Goal: Task Accomplishment & Management: Manage account settings

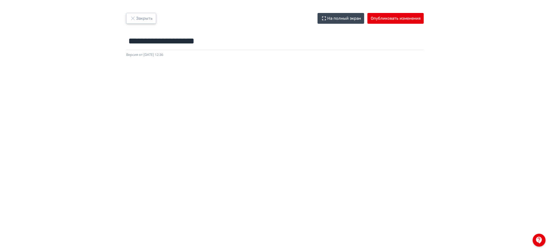
click at [146, 19] on button "Закрыть" at bounding box center [141, 18] width 30 height 11
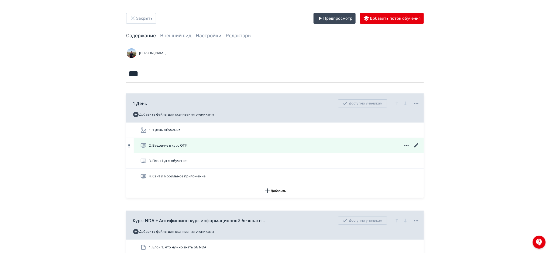
click at [415, 145] on icon at bounding box center [416, 145] width 6 height 6
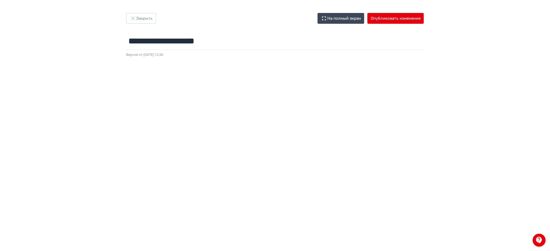
drag, startPoint x: 545, startPoint y: 151, endPoint x: 551, endPoint y: 151, distance: 6.5
click at [550, 151] on html "**********" at bounding box center [275, 125] width 550 height 251
click at [469, 28] on div "**********" at bounding box center [275, 125] width 550 height 225
click at [384, 19] on button "Опубликовать изменения" at bounding box center [395, 18] width 56 height 11
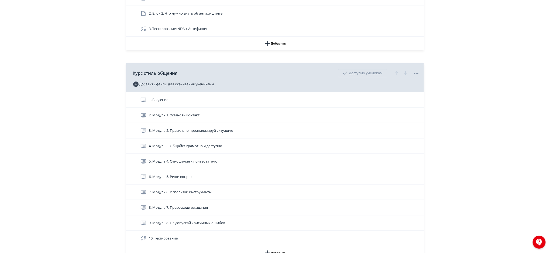
scroll to position [252, 0]
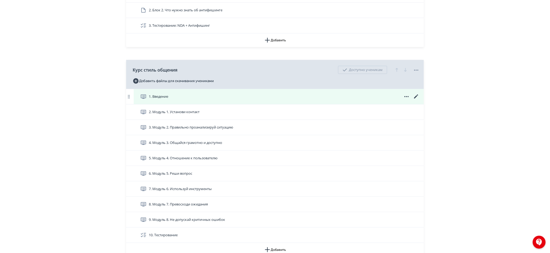
click at [417, 95] on icon at bounding box center [416, 96] width 4 height 4
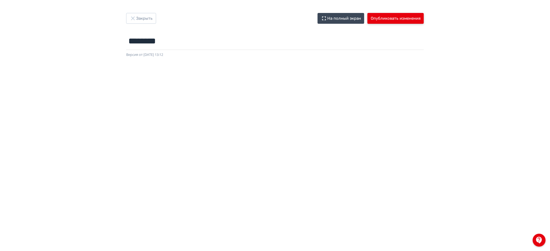
click at [388, 19] on button "Опубликовать изменения" at bounding box center [395, 18] width 56 height 11
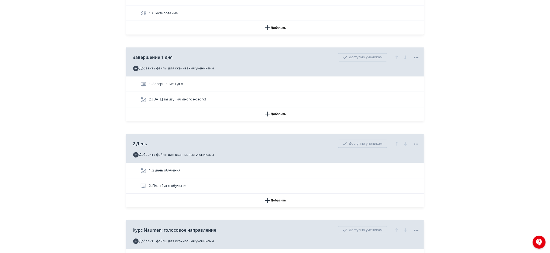
scroll to position [470, 0]
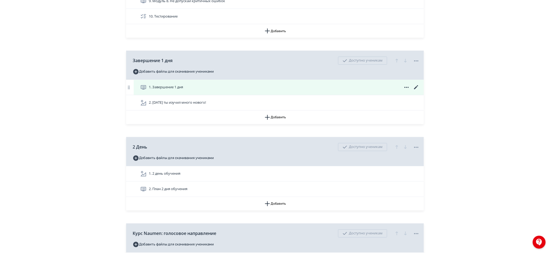
click at [415, 87] on icon at bounding box center [416, 87] width 6 height 6
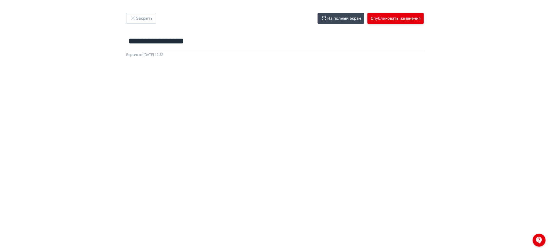
click at [404, 23] on button "Опубликовать изменения" at bounding box center [395, 18] width 56 height 11
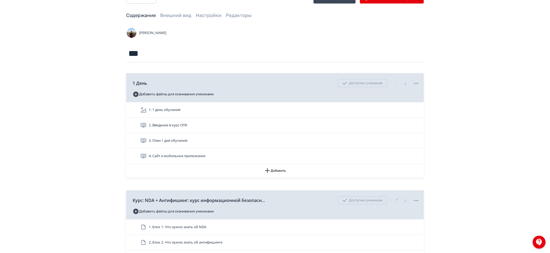
scroll to position [30, 0]
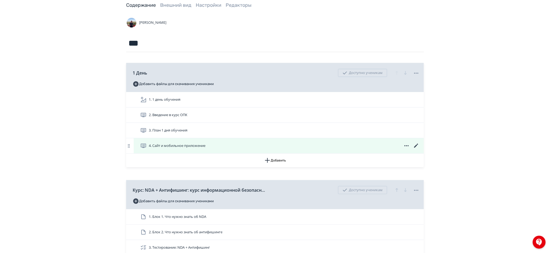
click at [416, 144] on icon at bounding box center [416, 145] width 6 height 6
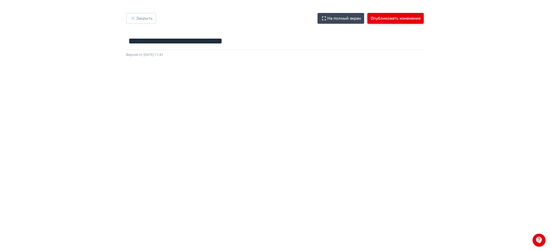
click at [407, 19] on button "Опубликовать изменения" at bounding box center [395, 18] width 56 height 11
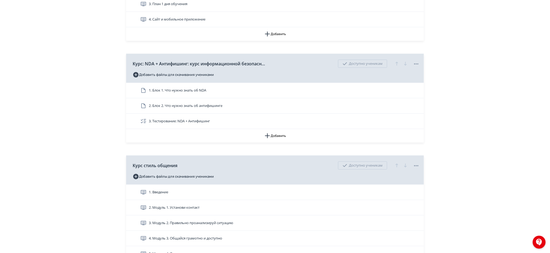
scroll to position [130, 0]
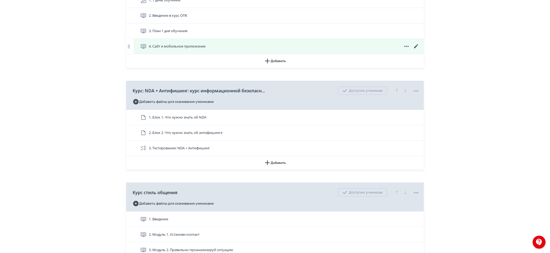
click at [415, 47] on icon at bounding box center [416, 46] width 4 height 4
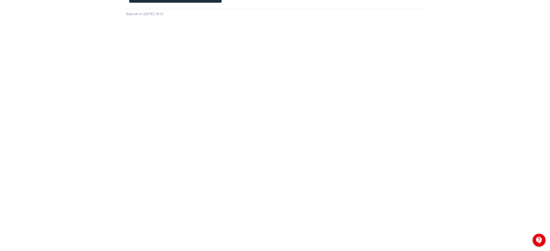
scroll to position [60, 0]
click at [543, 54] on div at bounding box center [275, 119] width 550 height 243
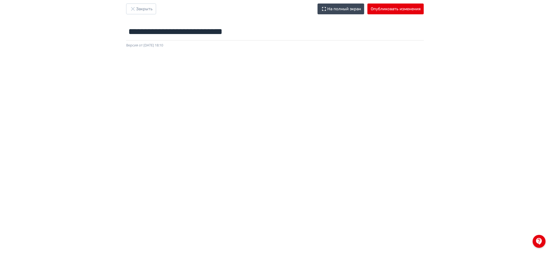
scroll to position [0, 0]
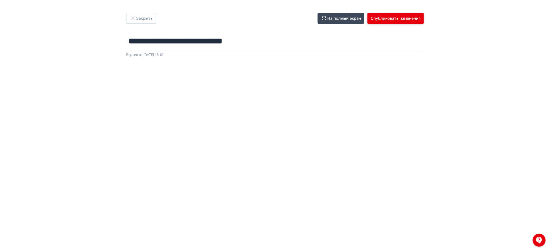
click at [405, 18] on button "Опубликовать изменения" at bounding box center [395, 18] width 56 height 11
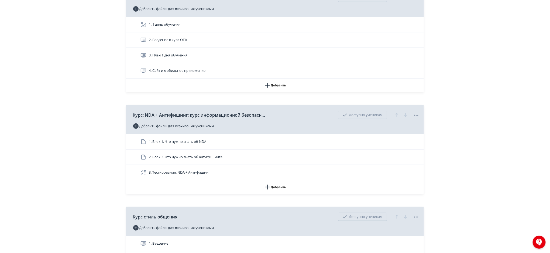
scroll to position [99, 0]
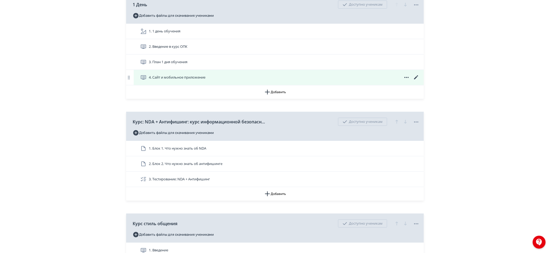
click at [416, 77] on icon at bounding box center [416, 77] width 4 height 4
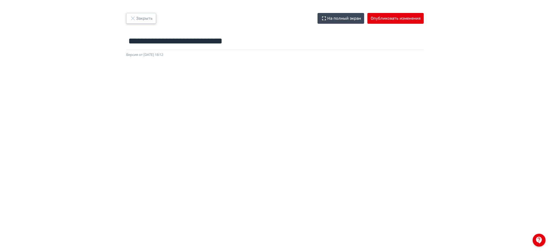
click at [145, 21] on button "Закрыть" at bounding box center [141, 18] width 30 height 11
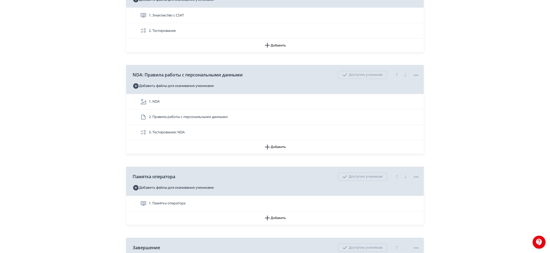
scroll to position [2613, 0]
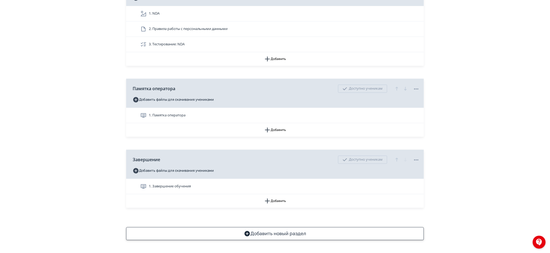
click at [314, 237] on button "Добавить новый раздел" at bounding box center [275, 233] width 298 height 13
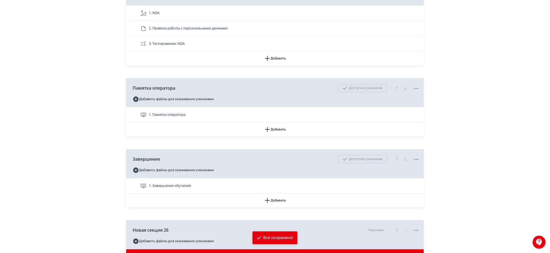
scroll to position [2669, 0]
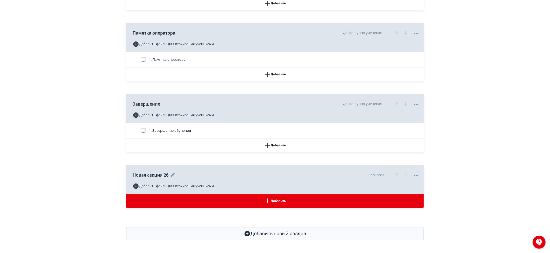
click at [396, 174] on icon "button" at bounding box center [396, 174] width 6 height 6
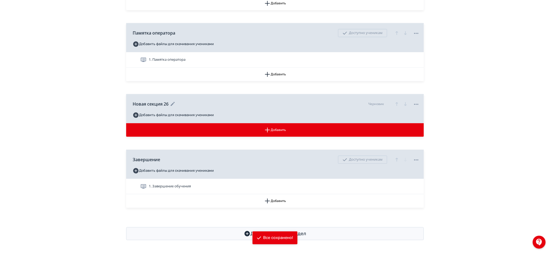
click at [396, 104] on icon "button" at bounding box center [396, 104] width 6 height 6
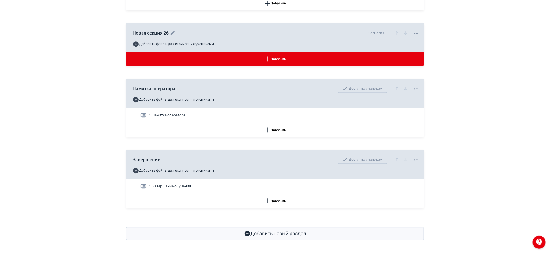
click at [396, 34] on icon "button" at bounding box center [396, 33] width 6 height 6
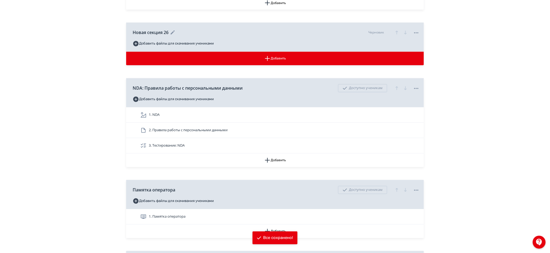
click at [396, 34] on icon "button" at bounding box center [396, 32] width 6 height 6
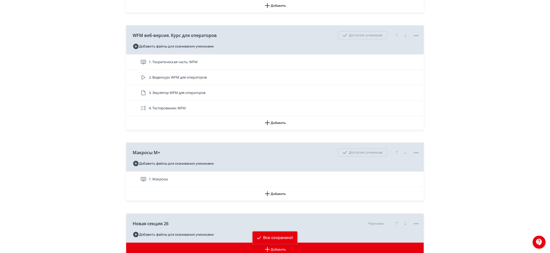
scroll to position [2293, 0]
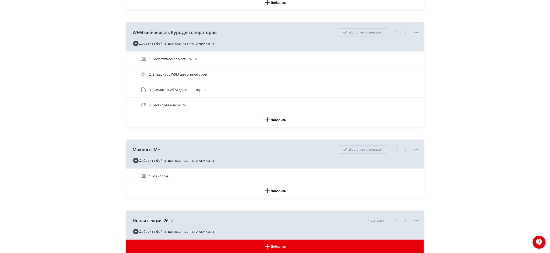
click at [395, 218] on icon "button" at bounding box center [396, 220] width 6 height 6
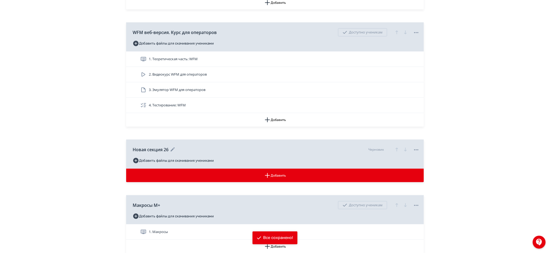
click at [397, 148] on icon "button" at bounding box center [396, 149] width 6 height 6
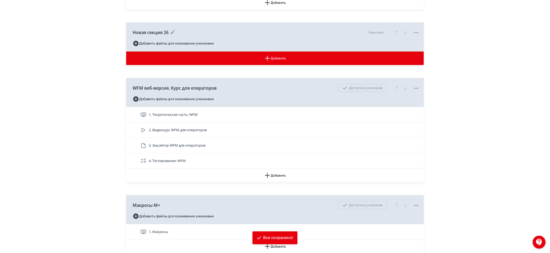
click at [395, 33] on icon "button" at bounding box center [396, 32] width 6 height 6
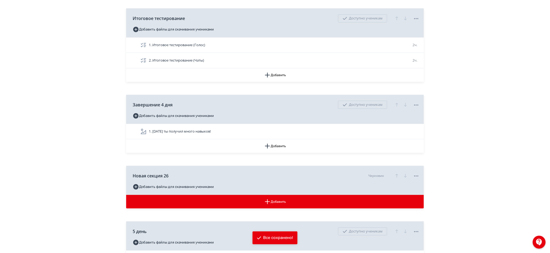
scroll to position [2054, 0]
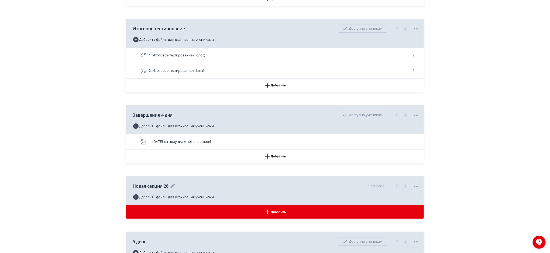
click at [396, 186] on icon "button" at bounding box center [396, 185] width 6 height 6
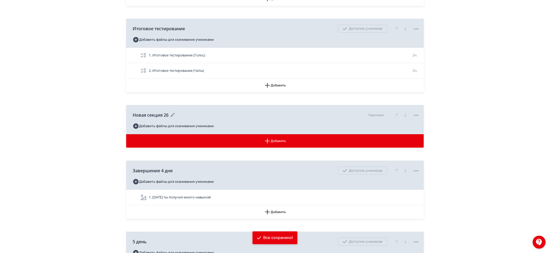
click at [395, 117] on icon "button" at bounding box center [396, 115] width 6 height 6
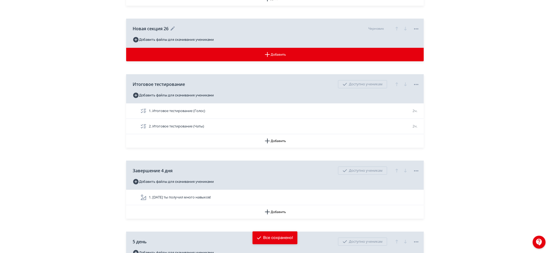
click at [396, 27] on icon "button" at bounding box center [396, 28] width 6 height 6
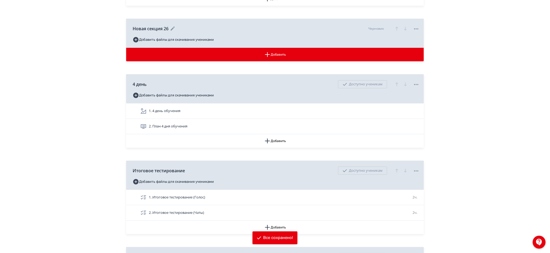
click at [395, 29] on icon "button" at bounding box center [396, 28] width 6 height 6
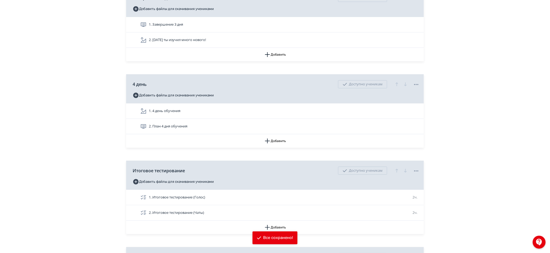
scroll to position [1881, 0]
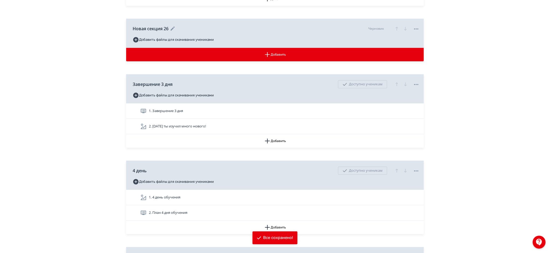
click at [395, 29] on icon "button" at bounding box center [396, 28] width 6 height 6
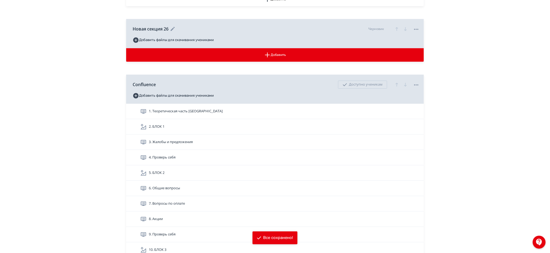
click at [395, 29] on icon "button" at bounding box center [396, 29] width 6 height 6
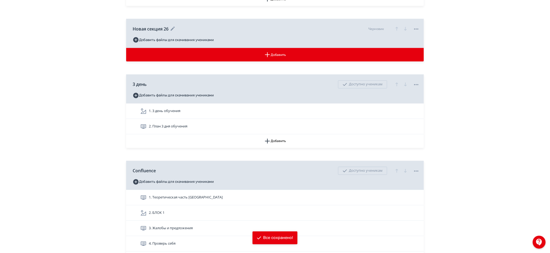
click at [395, 29] on icon "button" at bounding box center [396, 29] width 6 height 6
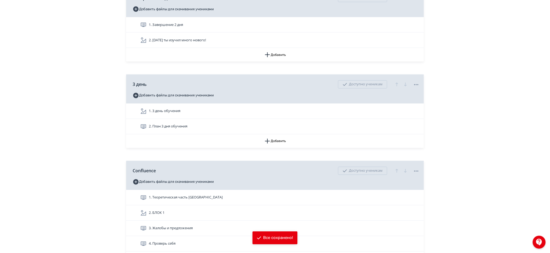
scroll to position [1376, 0]
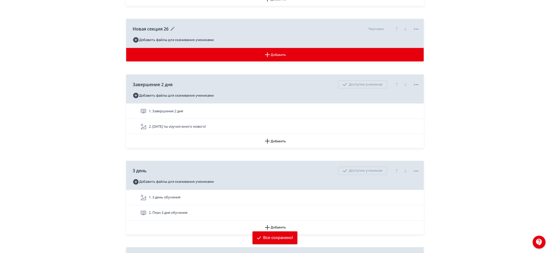
click at [395, 29] on icon "button" at bounding box center [396, 29] width 6 height 6
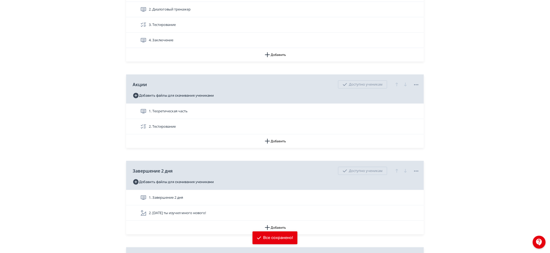
scroll to position [1173, 0]
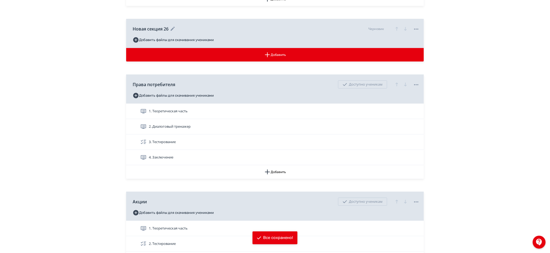
click at [395, 29] on icon "button" at bounding box center [396, 29] width 6 height 6
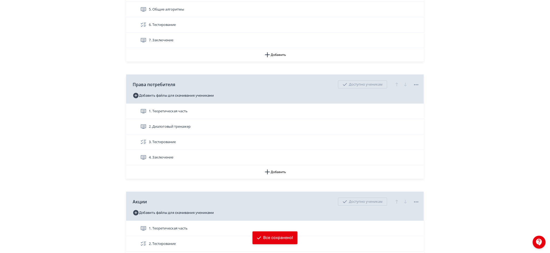
scroll to position [1010, 0]
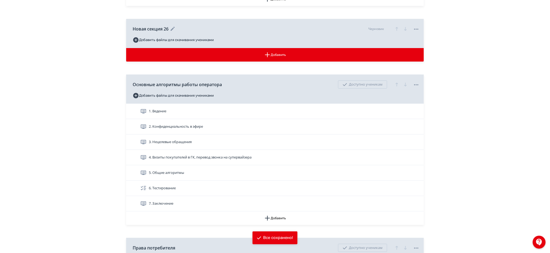
click at [395, 29] on icon "button" at bounding box center [396, 29] width 6 height 6
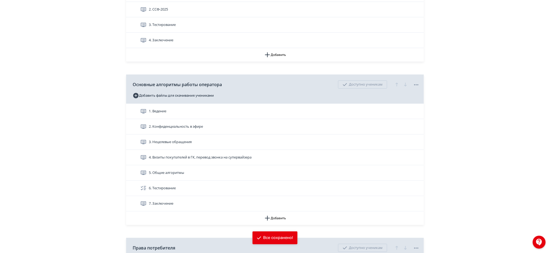
scroll to position [893, 0]
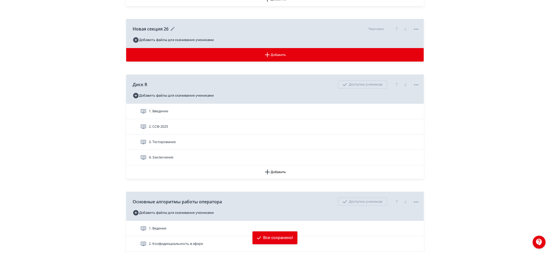
click at [395, 29] on icon "button" at bounding box center [396, 29] width 6 height 6
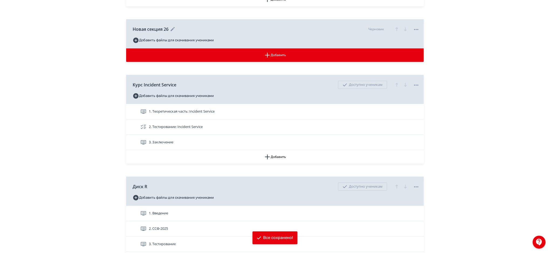
click at [395, 29] on icon "button" at bounding box center [396, 29] width 6 height 6
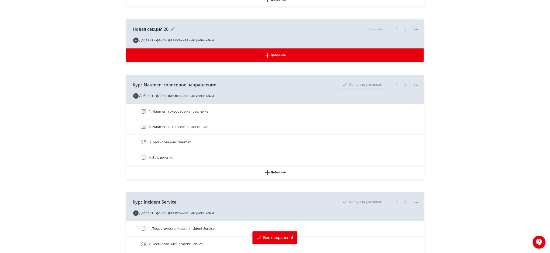
click at [395, 29] on icon "button" at bounding box center [396, 29] width 6 height 6
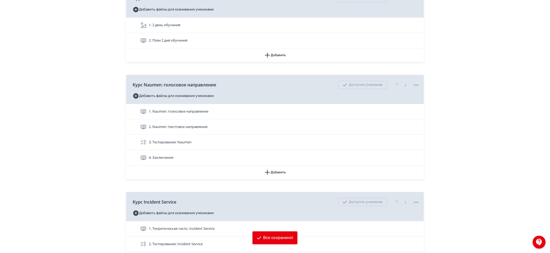
scroll to position [588, 0]
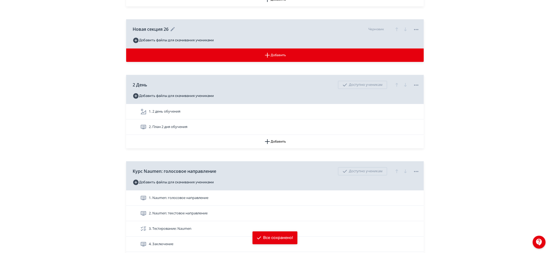
click at [395, 29] on icon "button" at bounding box center [396, 29] width 6 height 6
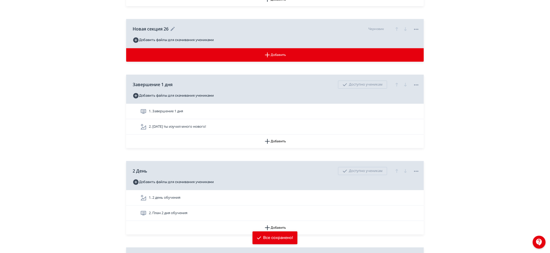
click at [395, 29] on icon "button" at bounding box center [396, 29] width 6 height 6
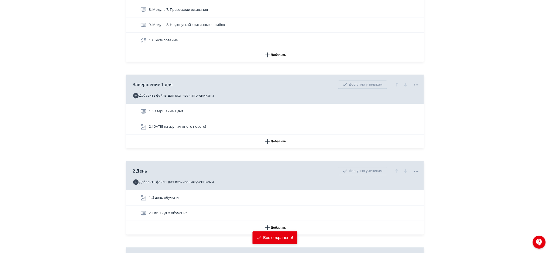
scroll to position [292, 0]
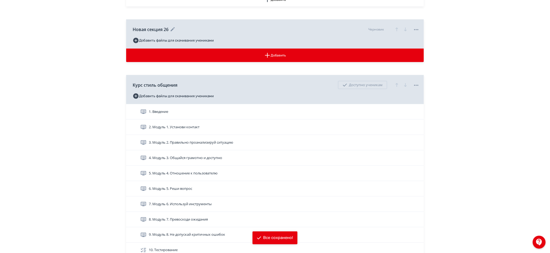
click at [395, 29] on icon "button" at bounding box center [396, 29] width 6 height 6
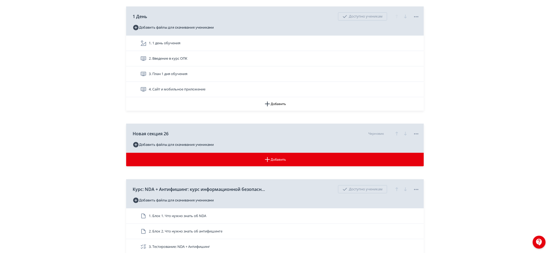
scroll to position [90, 0]
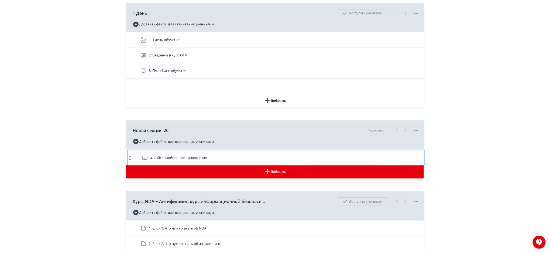
drag, startPoint x: 128, startPoint y: 86, endPoint x: 130, endPoint y: 159, distance: 73.1
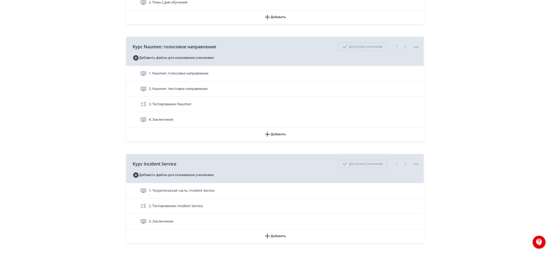
scroll to position [751, 0]
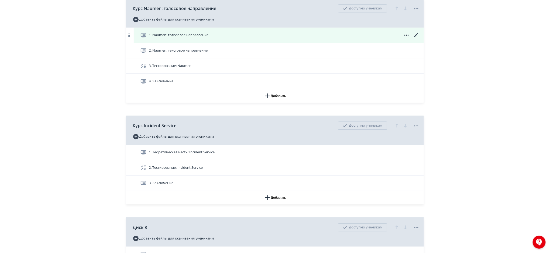
click at [416, 34] on icon at bounding box center [416, 35] width 4 height 4
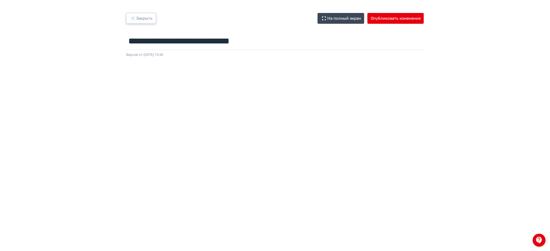
click at [140, 18] on button "Закрыть" at bounding box center [141, 18] width 30 height 11
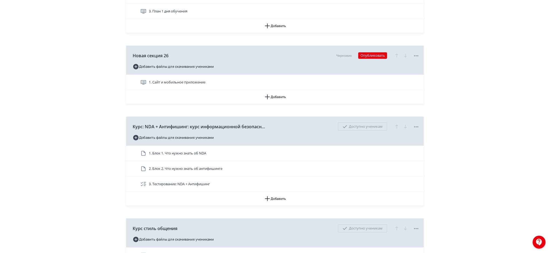
scroll to position [153, 0]
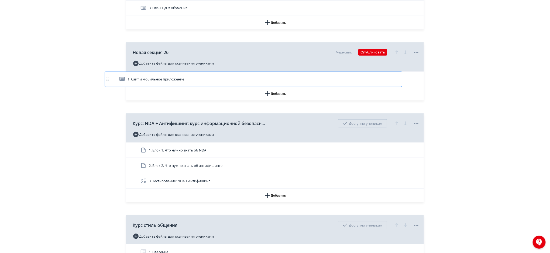
drag, startPoint x: 206, startPoint y: 80, endPoint x: 200, endPoint y: 77, distance: 6.3
click at [200, 77] on div "1. Сайт и мобильное приложение" at bounding box center [275, 78] width 298 height 15
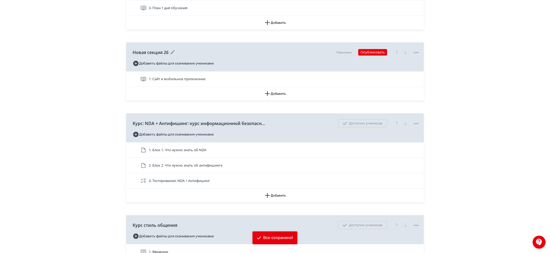
click at [173, 52] on icon at bounding box center [173, 52] width 4 height 4
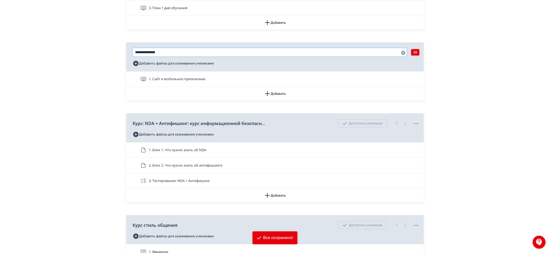
drag, startPoint x: 173, startPoint y: 52, endPoint x: 102, endPoint y: 57, distance: 70.5
type input "**********"
click at [414, 51] on button "OK" at bounding box center [415, 52] width 8 height 6
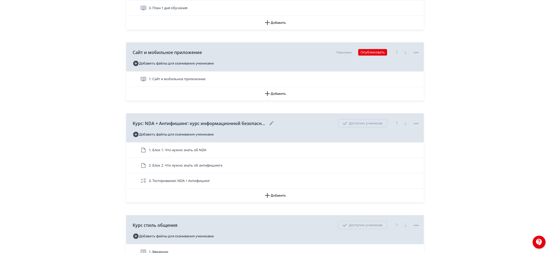
click at [271, 123] on icon at bounding box center [271, 123] width 6 height 6
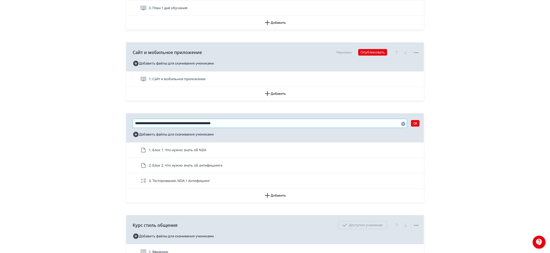
drag, startPoint x: 145, startPoint y: 121, endPoint x: 117, endPoint y: 122, distance: 28.0
type input "**********"
click at [417, 123] on button "OK" at bounding box center [415, 123] width 8 height 6
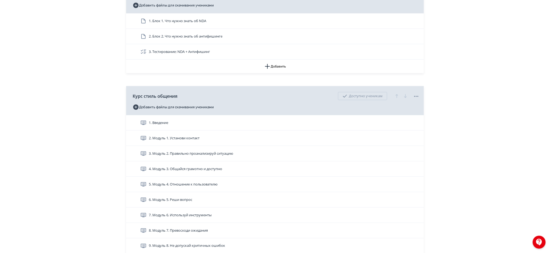
scroll to position [302, 0]
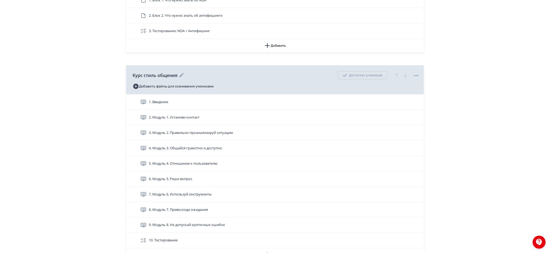
click at [181, 73] on icon at bounding box center [181, 75] width 6 height 6
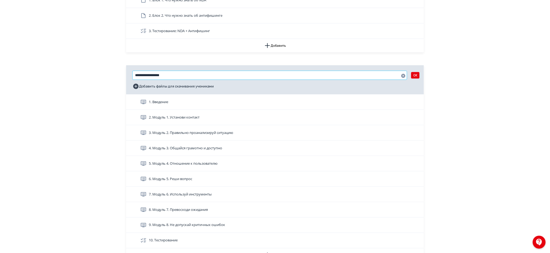
drag, startPoint x: 175, startPoint y: 75, endPoint x: 95, endPoint y: 82, distance: 80.9
type input "**********"
click at [416, 73] on button "OK" at bounding box center [415, 75] width 8 height 6
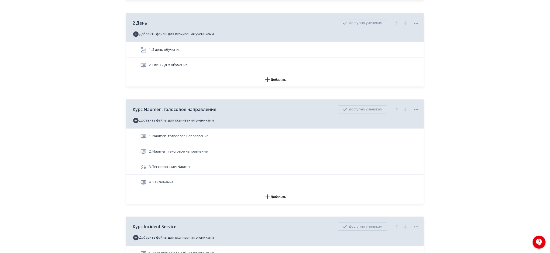
scroll to position [657, 0]
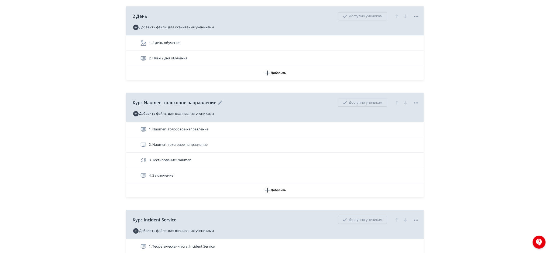
click at [222, 102] on icon at bounding box center [220, 102] width 6 height 6
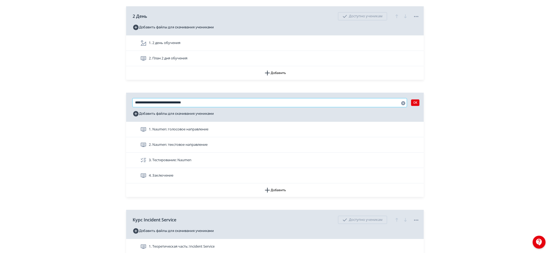
drag, startPoint x: 144, startPoint y: 103, endPoint x: 113, endPoint y: 103, distance: 30.2
type input "**********"
click at [419, 102] on button "OK" at bounding box center [415, 102] width 8 height 6
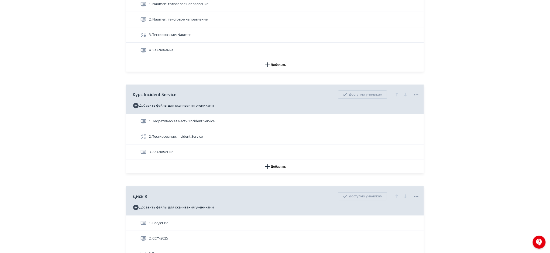
scroll to position [782, 0]
click at [180, 94] on icon at bounding box center [180, 94] width 4 height 4
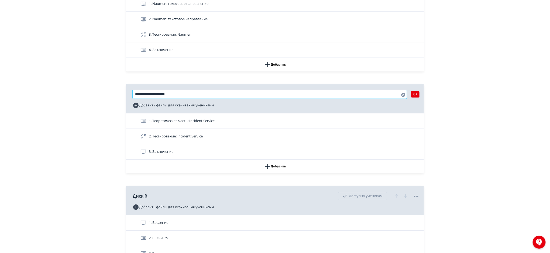
drag, startPoint x: 144, startPoint y: 94, endPoint x: 117, endPoint y: 95, distance: 26.7
type input "**********"
click at [416, 93] on button "OK" at bounding box center [415, 94] width 8 height 6
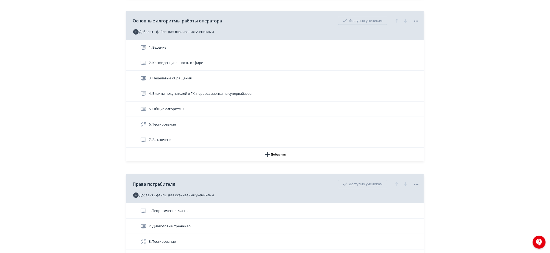
scroll to position [1067, 0]
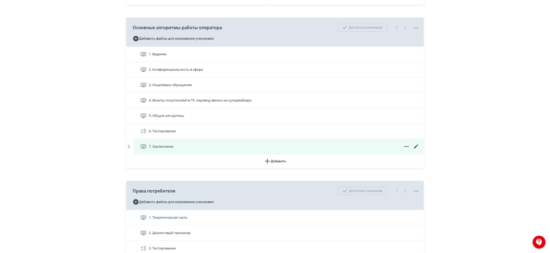
click at [415, 146] on icon at bounding box center [416, 146] width 6 height 6
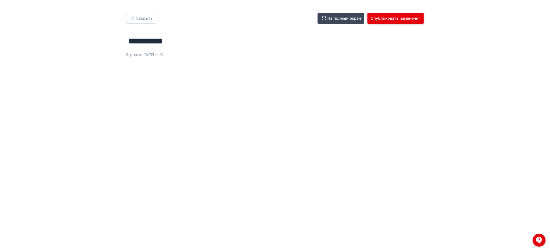
click at [403, 20] on button "Опубликовать изменения" at bounding box center [395, 18] width 56 height 11
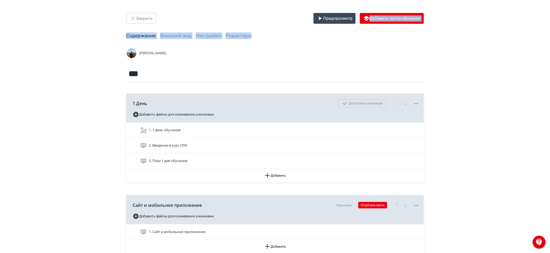
drag, startPoint x: 549, startPoint y: 11, endPoint x: 550, endPoint y: 30, distance: 18.9
click at [550, 30] on html "React App Закрыть Предпросмотр Добавить поток обучения Содержание Внешний вид Н…" at bounding box center [275, 126] width 550 height 253
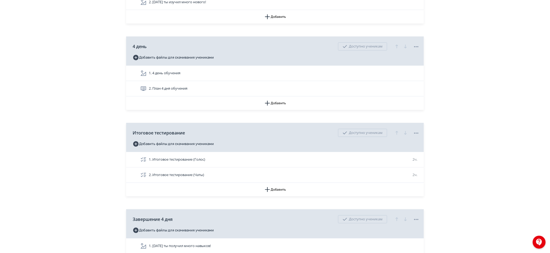
scroll to position [2019, 0]
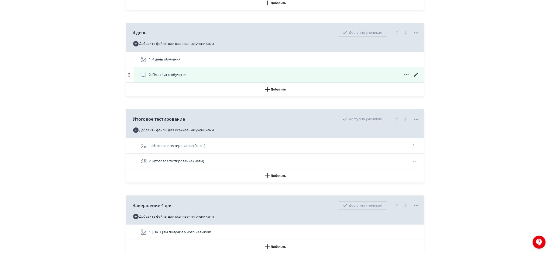
click at [414, 76] on icon at bounding box center [416, 74] width 6 height 6
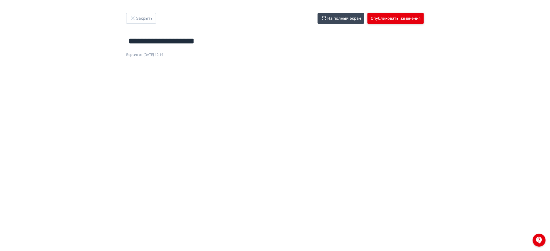
click at [377, 16] on button "Опубликовать изменения" at bounding box center [395, 18] width 56 height 11
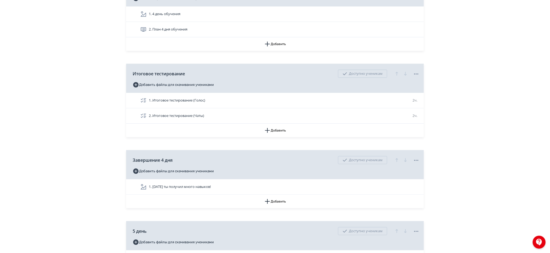
scroll to position [2047, 0]
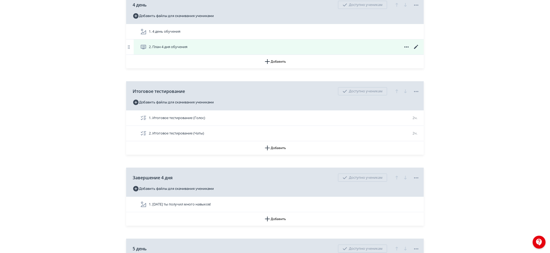
click at [415, 46] on icon at bounding box center [416, 47] width 6 height 6
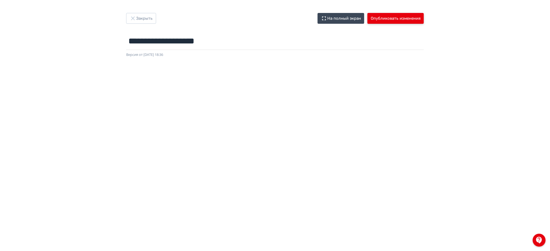
click at [390, 23] on button "Опубликовать изменения" at bounding box center [395, 18] width 56 height 11
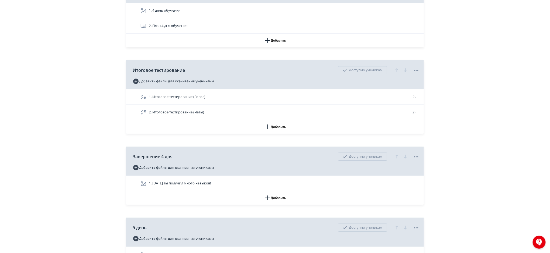
scroll to position [2078, 0]
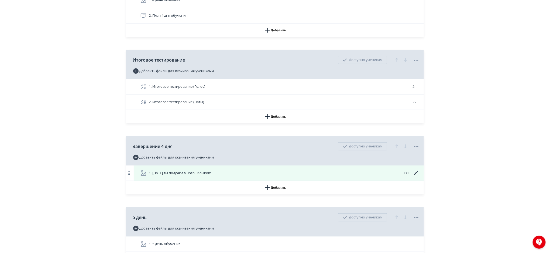
click at [324, 173] on div "1. [DATE] ты получил много навыков!" at bounding box center [279, 173] width 279 height 6
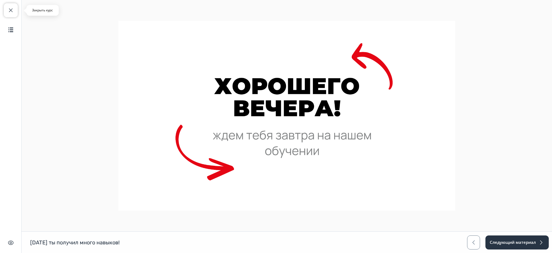
click at [11, 9] on span "button" at bounding box center [11, 10] width 6 height 6
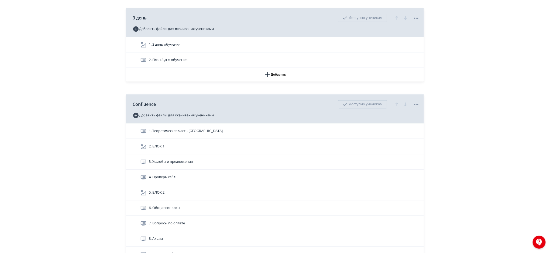
scroll to position [1540, 0]
